Goal: Navigation & Orientation: Find specific page/section

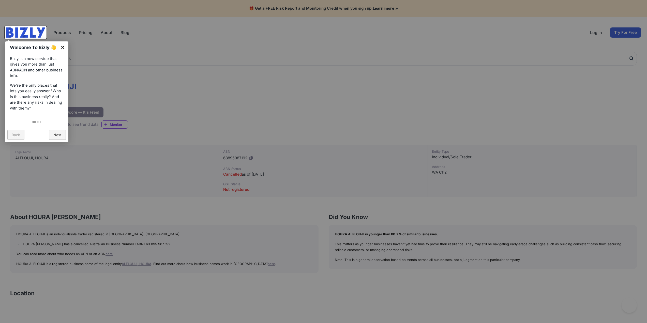
click at [62, 46] on link "×" at bounding box center [62, 46] width 11 height 11
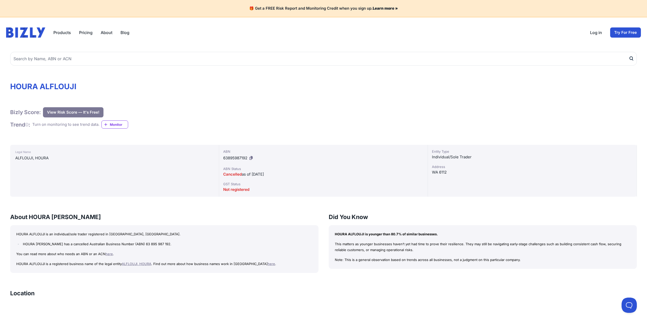
click at [164, 199] on div "HOURA ALFLOUJI Bizly Score: View Risk Score — It's Free! View Risk Score — It's…" at bounding box center [323, 322] width 647 height 549
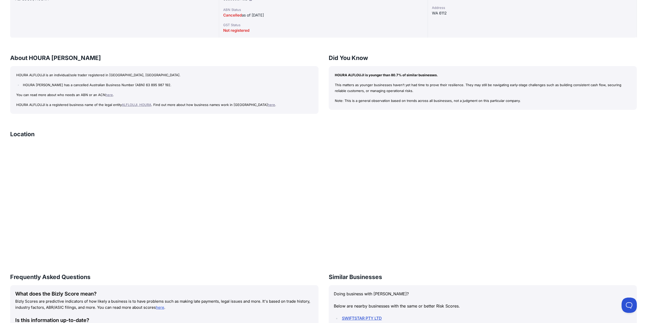
scroll to position [107, 0]
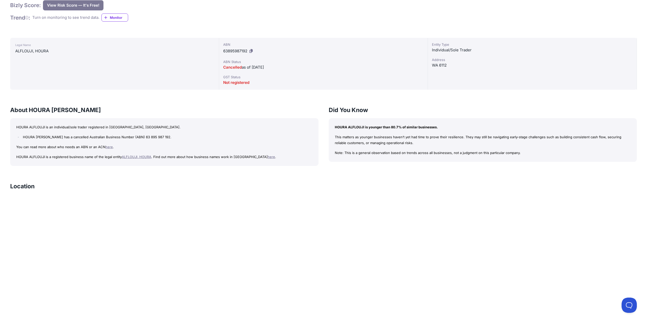
click at [283, 112] on h3 "About HOURA [PERSON_NAME]" at bounding box center [164, 110] width 308 height 8
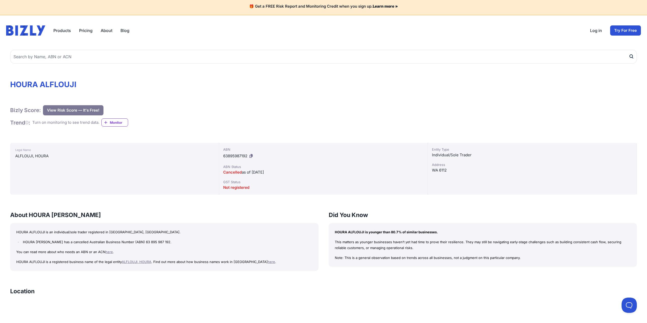
scroll to position [0, 0]
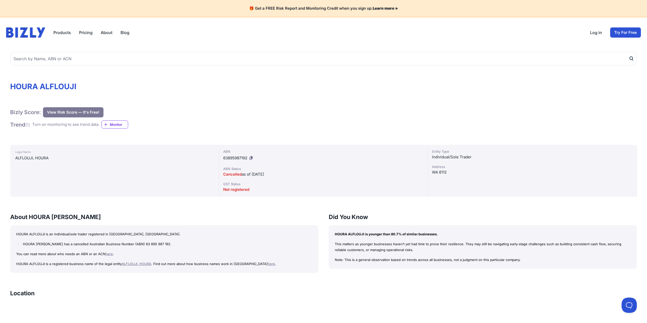
click at [40, 30] on img at bounding box center [25, 32] width 39 height 10
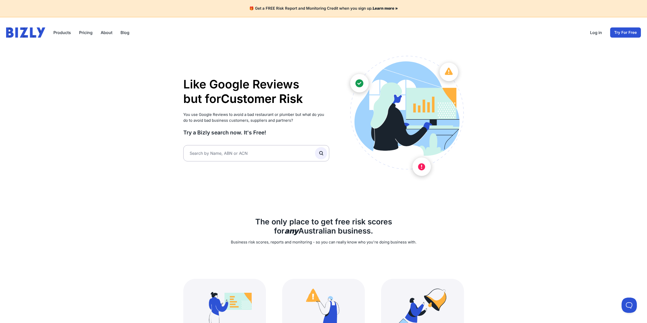
click at [111, 32] on link "About" at bounding box center [107, 32] width 12 height 6
